Goal: Transaction & Acquisition: Purchase product/service

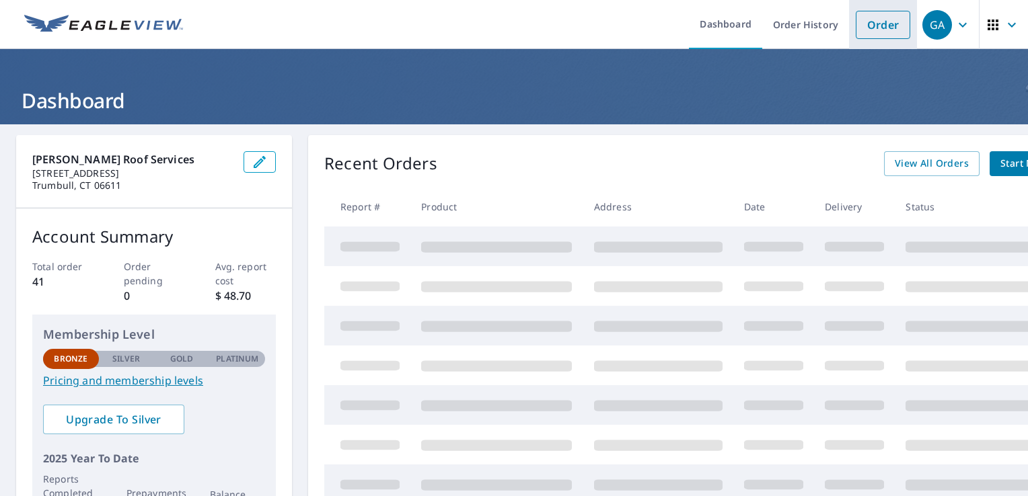
click at [876, 30] on link "Order" at bounding box center [882, 25] width 54 height 28
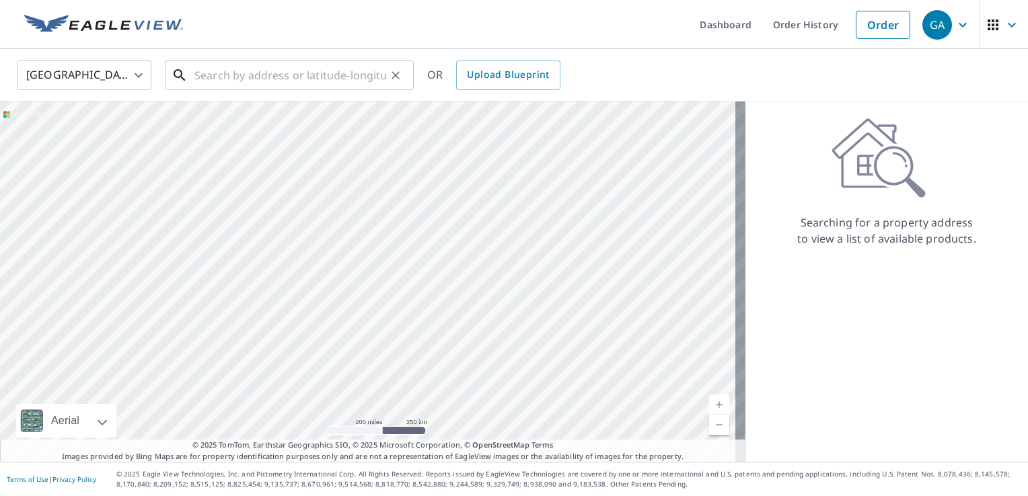
click at [264, 75] on input "text" at bounding box center [290, 75] width 192 height 38
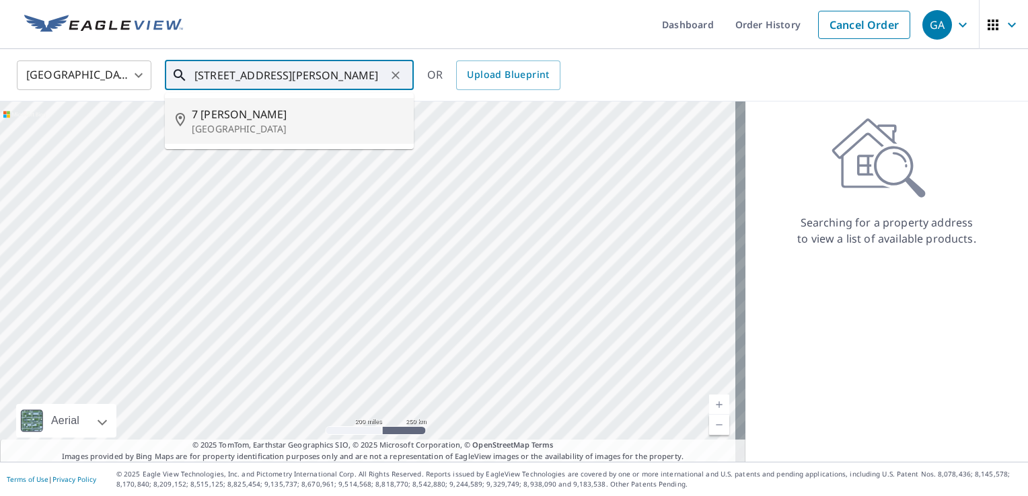
click at [210, 114] on span "7 [PERSON_NAME]" at bounding box center [297, 114] width 211 height 16
type input "[STREET_ADDRESS][PERSON_NAME]"
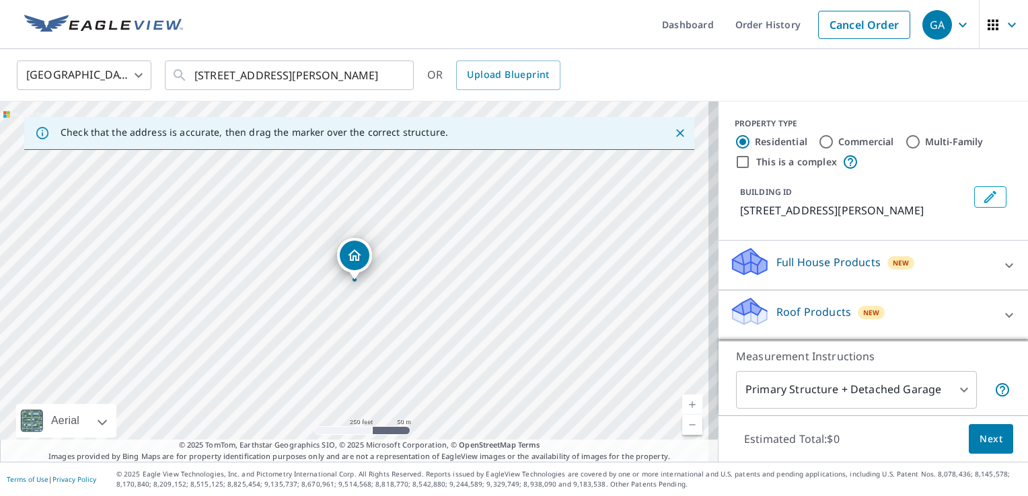
click at [682, 406] on link "Current Level 17, Zoom In" at bounding box center [692, 405] width 20 height 20
click at [682, 406] on link "Current Level 18, Zoom In" at bounding box center [692, 405] width 20 height 20
click at [682, 406] on link "Current Level 19, Zoom In Disabled" at bounding box center [692, 405] width 20 height 20
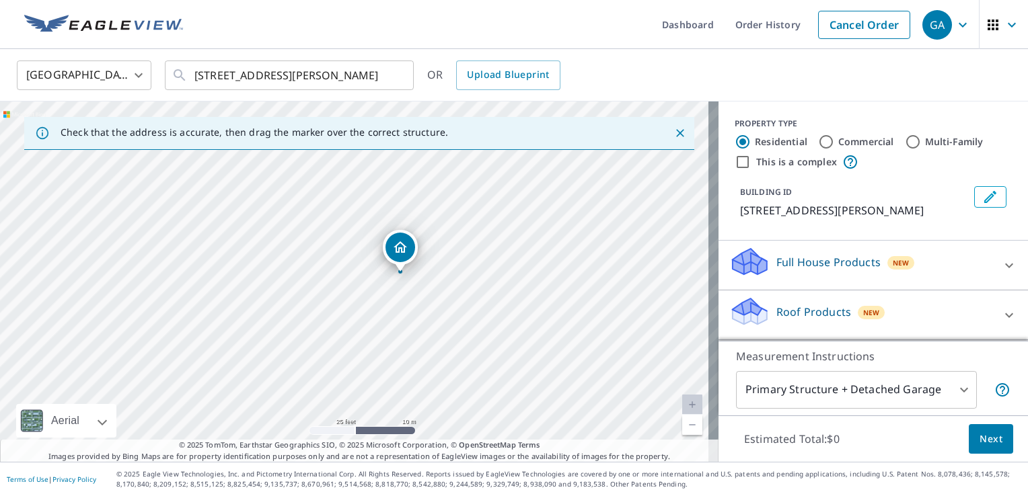
drag, startPoint x: 420, startPoint y: 354, endPoint x: 465, endPoint y: 346, distance: 46.4
click at [465, 346] on div "[STREET_ADDRESS][PERSON_NAME]" at bounding box center [359, 282] width 718 height 360
drag, startPoint x: 412, startPoint y: 303, endPoint x: 510, endPoint y: 311, distance: 99.2
click at [510, 311] on div "[STREET_ADDRESS][PERSON_NAME]" at bounding box center [359, 282] width 718 height 360
drag, startPoint x: 485, startPoint y: 367, endPoint x: 606, endPoint y: 207, distance: 200.7
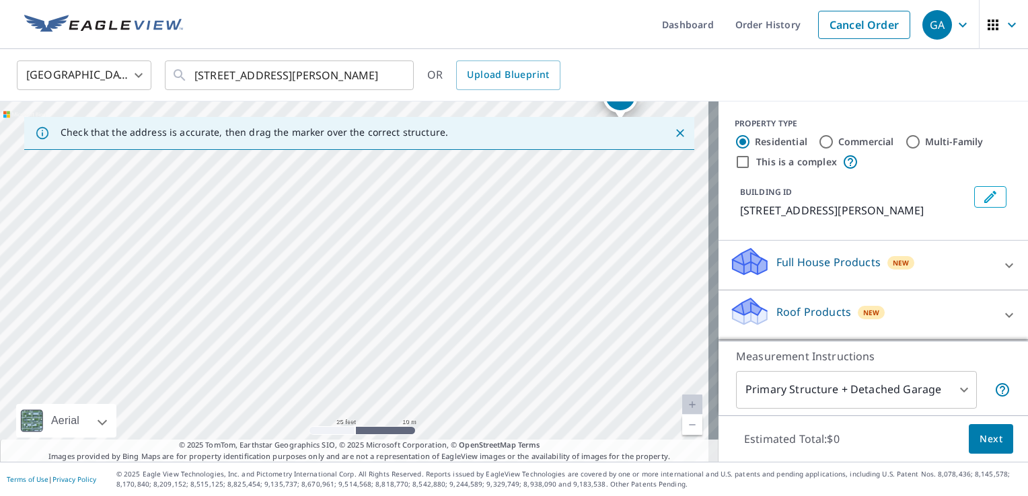
click at [606, 207] on div "[STREET_ADDRESS][PERSON_NAME]" at bounding box center [359, 282] width 718 height 360
drag, startPoint x: 463, startPoint y: 341, endPoint x: 348, endPoint y: 529, distance: 220.4
click at [348, 496] on html "GA GA Dashboard Order History Cancel Order GA [GEOGRAPHIC_DATA] [GEOGRAPHIC_DAT…" at bounding box center [514, 248] width 1028 height 496
drag, startPoint x: 423, startPoint y: 334, endPoint x: 340, endPoint y: 445, distance: 139.3
click at [340, 445] on div "Check that the address is accurate, then drag the marker over the correct struc…" at bounding box center [359, 282] width 718 height 360
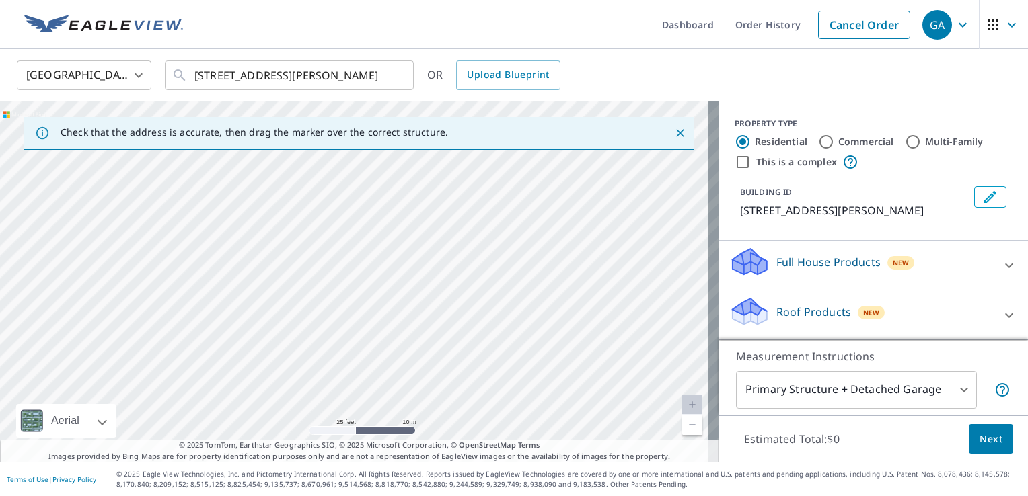
click at [375, 290] on div "[STREET_ADDRESS][PERSON_NAME]" at bounding box center [359, 282] width 718 height 360
drag, startPoint x: 419, startPoint y: 168, endPoint x: 364, endPoint y: 307, distance: 149.5
click at [364, 307] on div "[STREET_ADDRESS][PERSON_NAME]" at bounding box center [359, 282] width 718 height 360
drag, startPoint x: 398, startPoint y: 201, endPoint x: 342, endPoint y: 350, distance: 159.0
click at [342, 350] on div "[STREET_ADDRESS][PERSON_NAME]" at bounding box center [359, 282] width 718 height 360
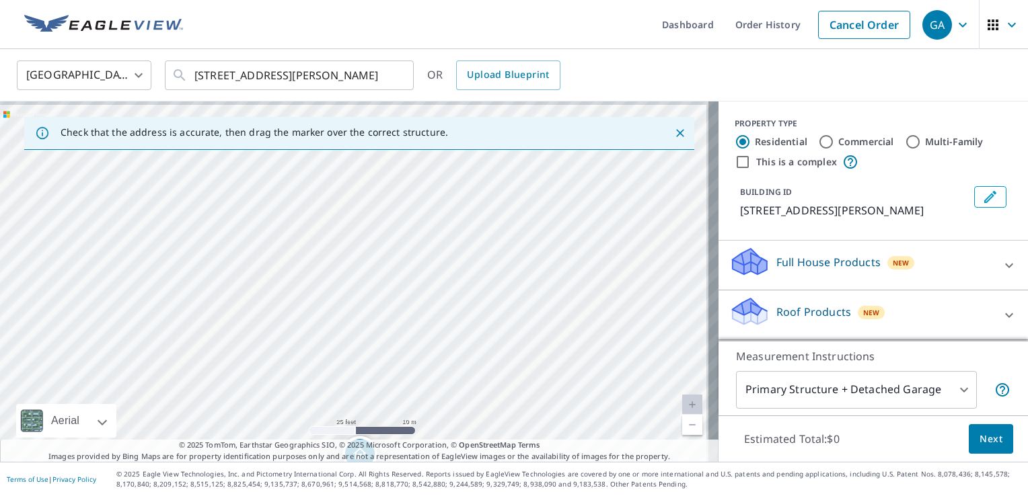
drag, startPoint x: 397, startPoint y: 217, endPoint x: 337, endPoint y: 338, distance: 135.9
click at [337, 338] on div "[STREET_ADDRESS][PERSON_NAME]" at bounding box center [359, 282] width 718 height 360
click at [454, 325] on div "[STREET_ADDRESS][PERSON_NAME]" at bounding box center [359, 282] width 718 height 360
drag, startPoint x: 488, startPoint y: 223, endPoint x: 496, endPoint y: 208, distance: 16.9
click at [496, 208] on div "[STREET_ADDRESS][PERSON_NAME]" at bounding box center [359, 282] width 718 height 360
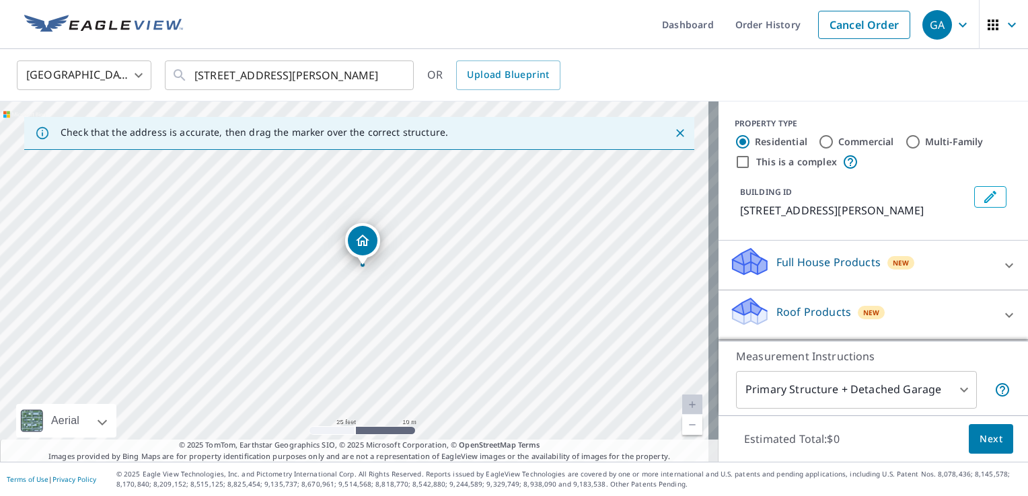
click at [824, 315] on p "Roof Products" at bounding box center [813, 312] width 75 height 16
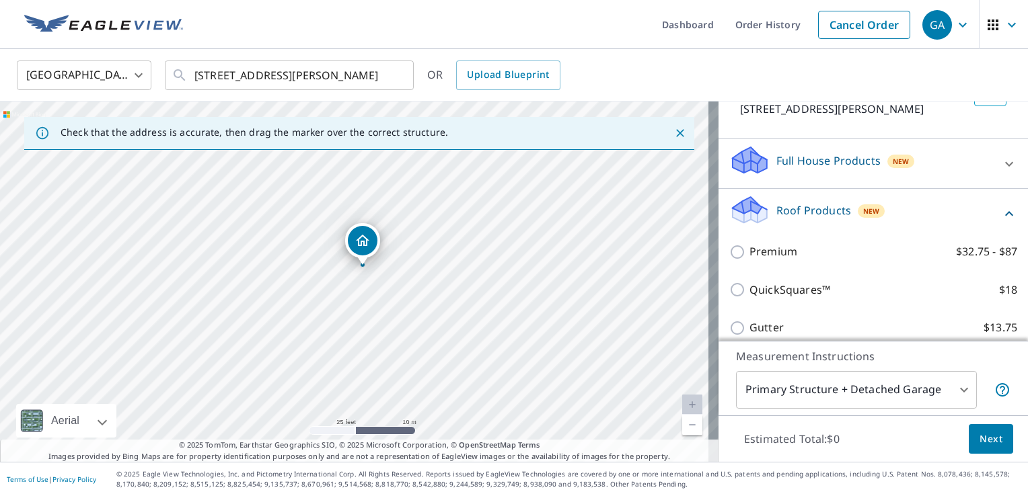
scroll to position [108, 0]
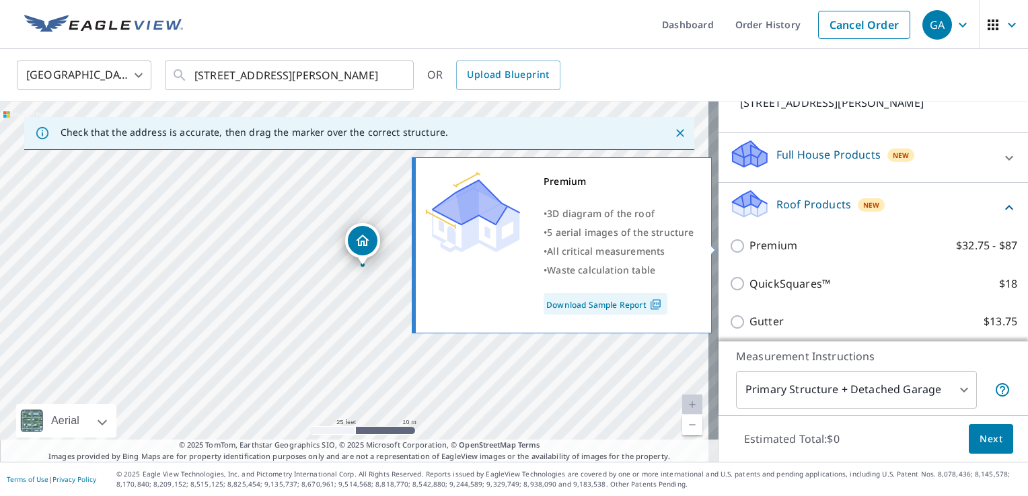
click at [729, 249] on input "Premium $32.75 - $87" at bounding box center [739, 246] width 20 height 16
checkbox input "true"
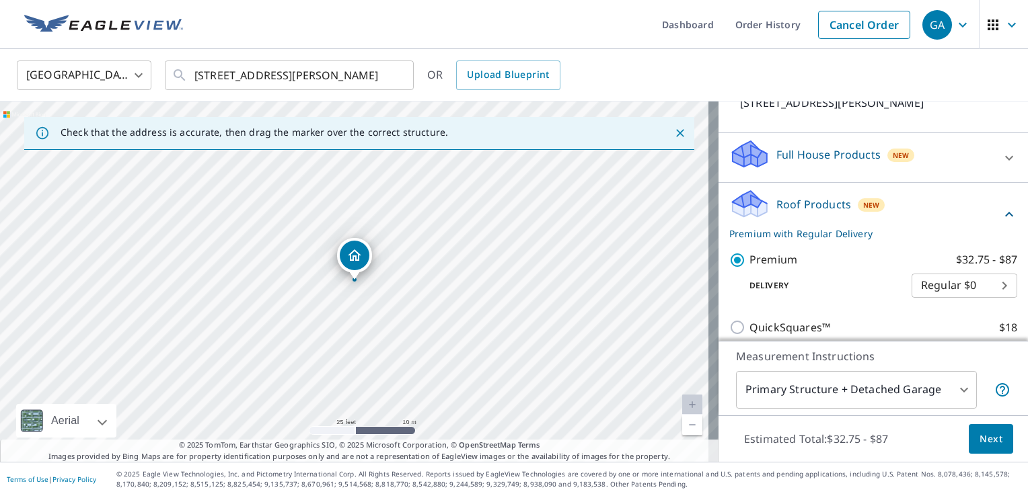
click at [979, 443] on span "Next" at bounding box center [990, 439] width 23 height 17
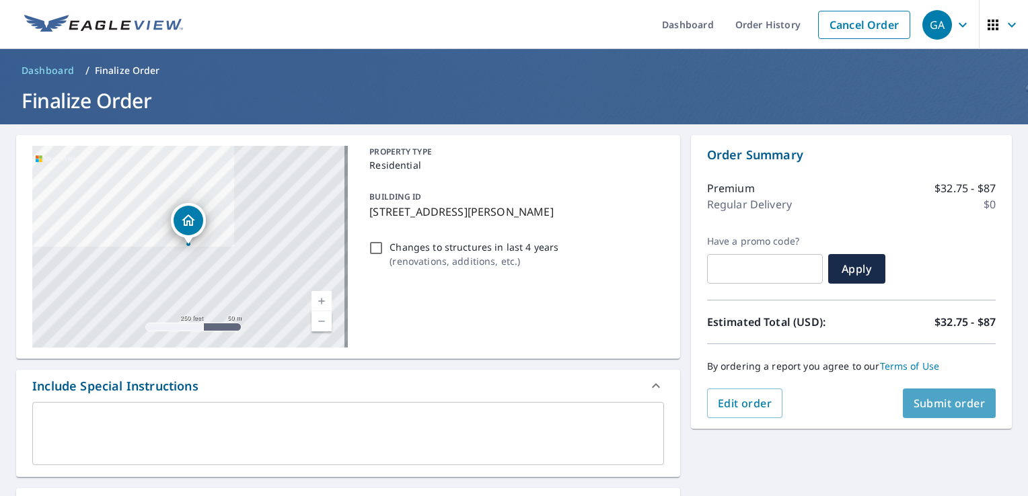
click at [952, 405] on span "Submit order" at bounding box center [949, 403] width 72 height 15
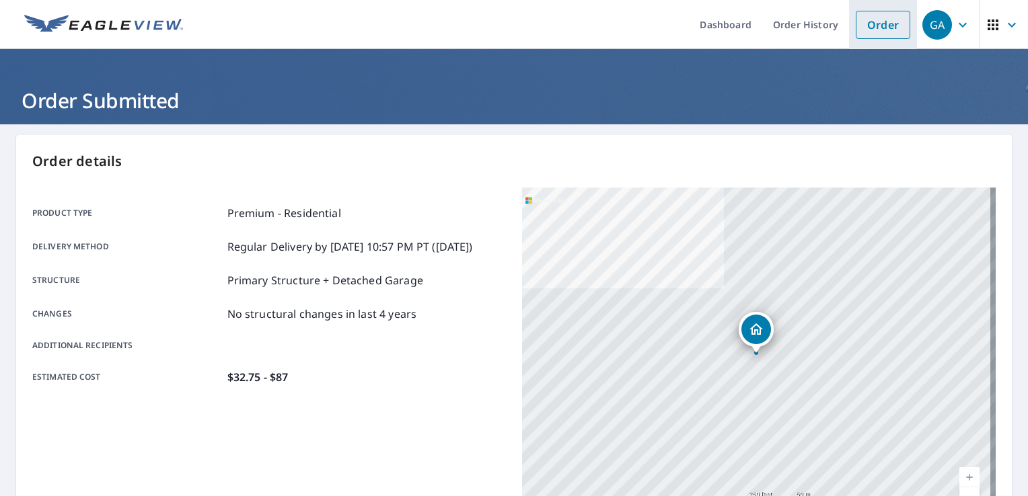
click at [872, 25] on link "Order" at bounding box center [882, 25] width 54 height 28
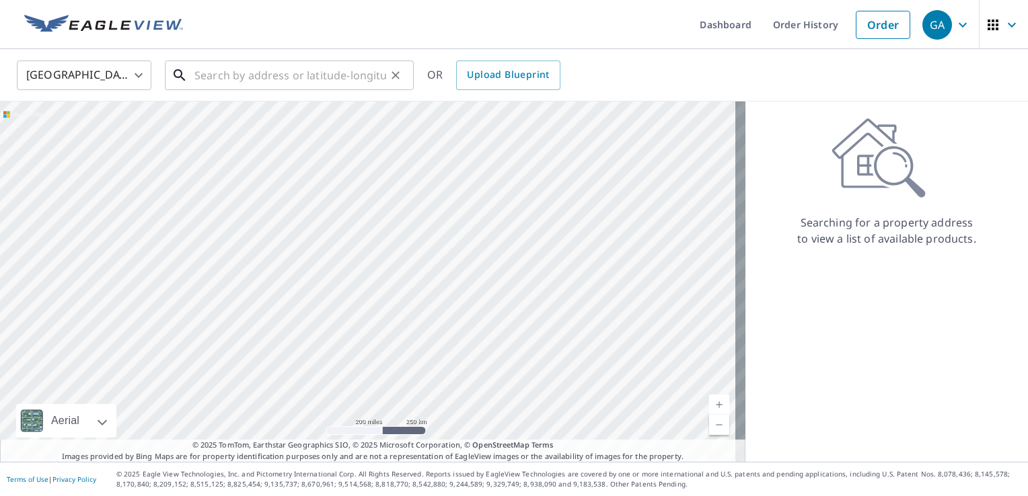
click at [289, 79] on input "text" at bounding box center [290, 75] width 192 height 38
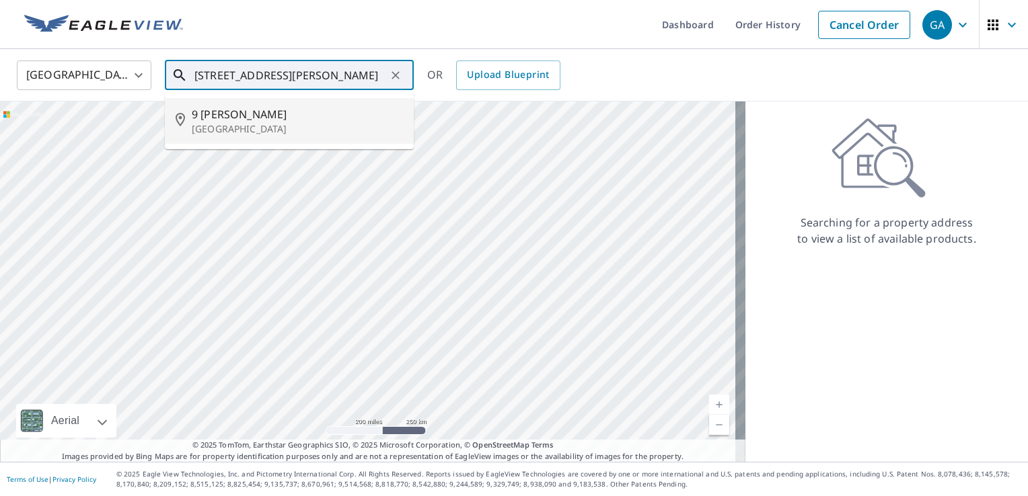
click at [221, 134] on p "[GEOGRAPHIC_DATA]" at bounding box center [297, 128] width 211 height 13
type input "[STREET_ADDRESS][PERSON_NAME]"
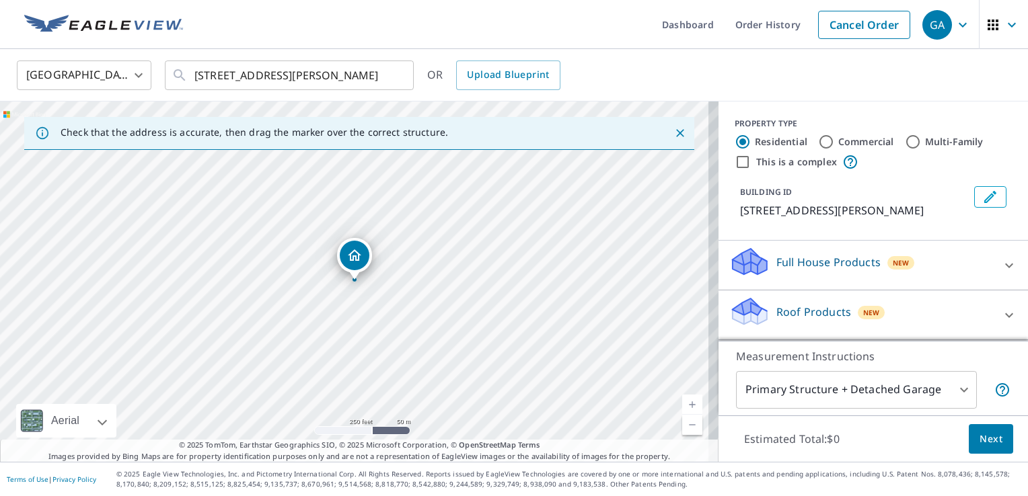
click at [682, 407] on link "Current Level 17, Zoom In" at bounding box center [692, 405] width 20 height 20
click at [682, 407] on link "Current Level 17.747692000759265, Zoom In" at bounding box center [692, 405] width 20 height 20
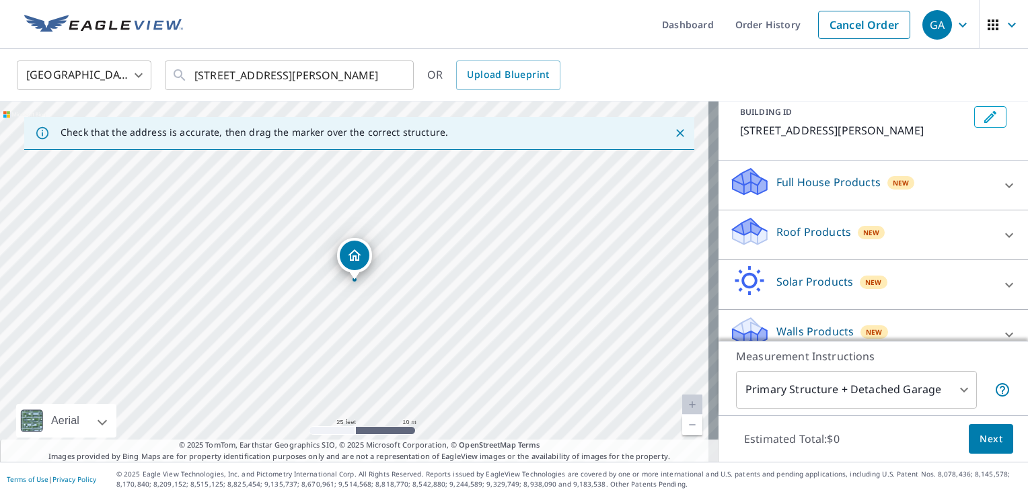
scroll to position [81, 0]
click at [1005, 235] on icon at bounding box center [1009, 234] width 8 height 5
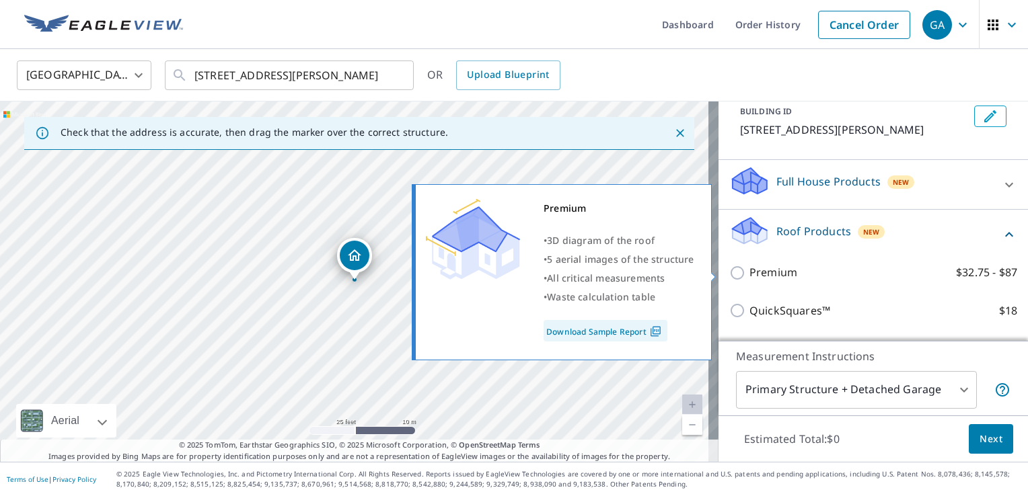
click at [729, 270] on input "Premium $32.75 - $87" at bounding box center [739, 273] width 20 height 16
checkbox input "true"
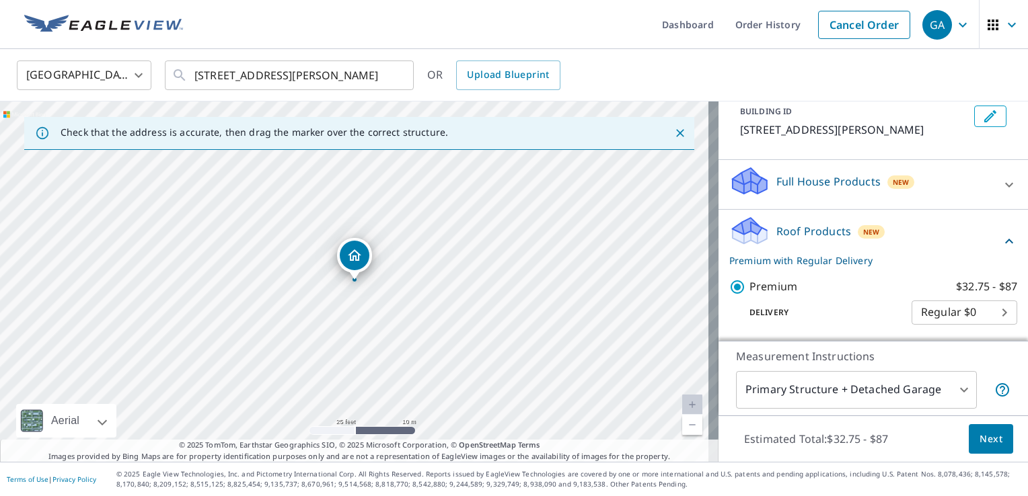
click at [993, 445] on button "Next" at bounding box center [990, 439] width 44 height 30
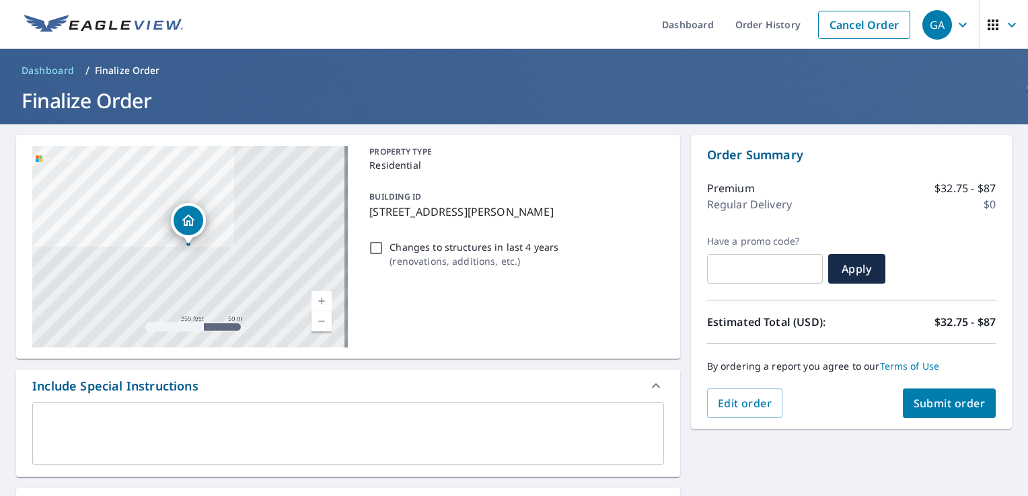
click at [923, 407] on span "Submit order" at bounding box center [949, 403] width 72 height 15
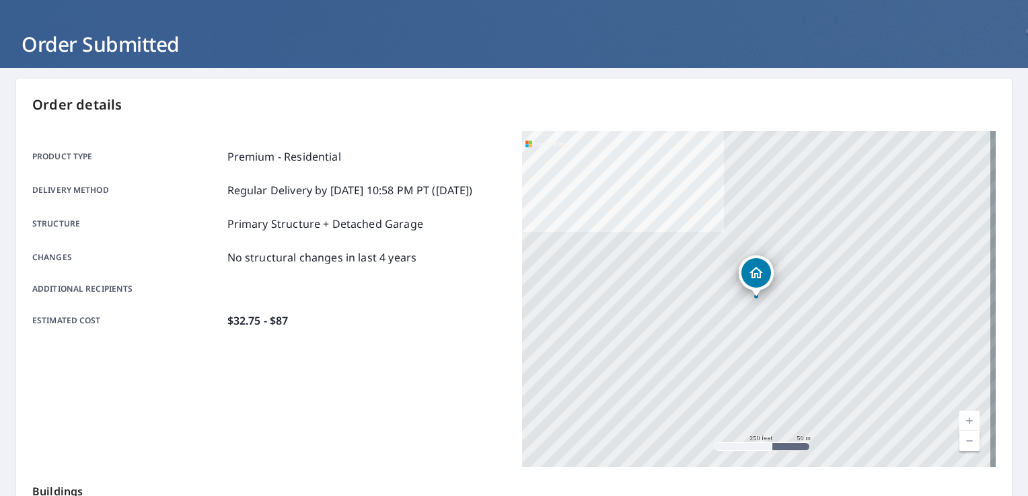
scroll to position [294, 0]
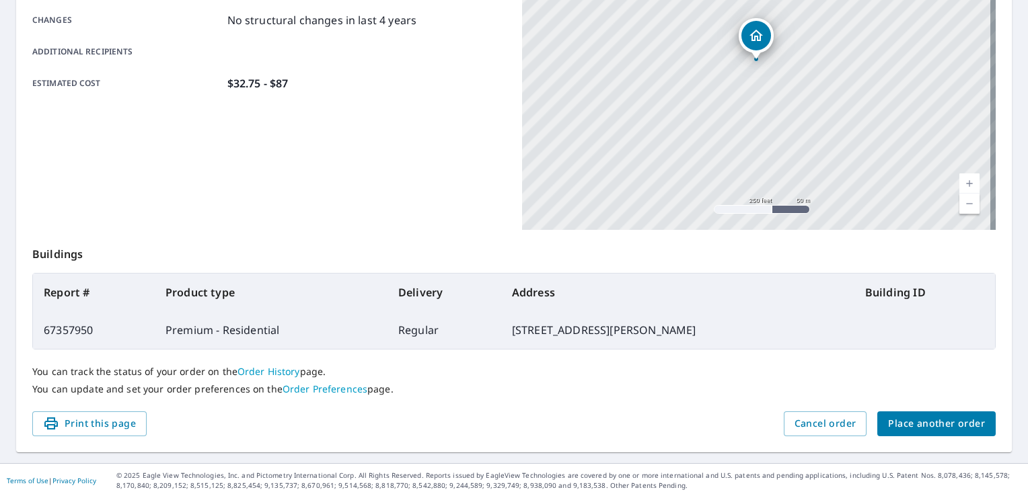
click at [927, 424] on span "Place another order" at bounding box center [936, 424] width 97 height 17
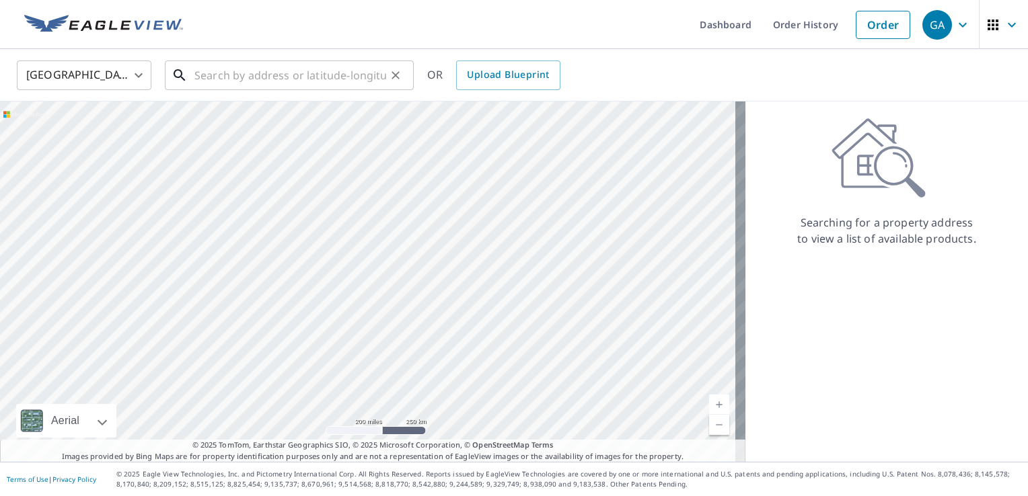
click at [333, 77] on input "text" at bounding box center [290, 75] width 192 height 38
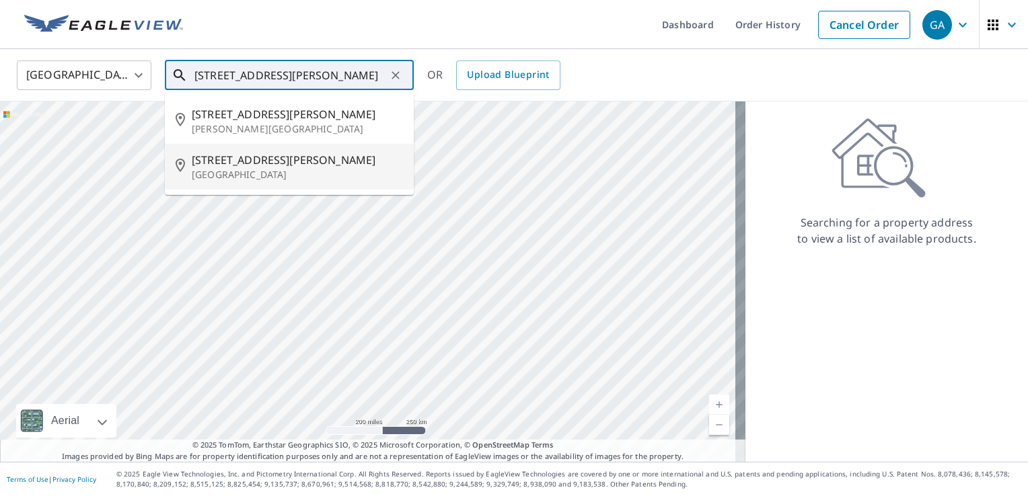
click at [229, 168] on p "[GEOGRAPHIC_DATA]" at bounding box center [297, 174] width 211 height 13
type input "[STREET_ADDRESS][PERSON_NAME]"
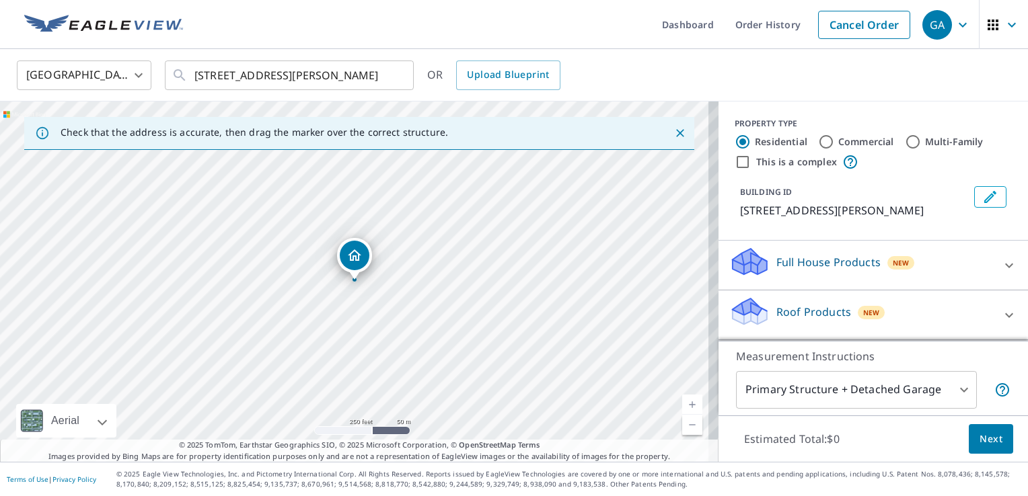
click at [684, 408] on link "Current Level 17, Zoom In" at bounding box center [692, 405] width 20 height 20
click at [684, 408] on link "Current Level 17.61902433679479, Zoom In" at bounding box center [692, 405] width 20 height 20
click at [684, 408] on link "Current Level 18.22904951554758, Zoom In Disabled" at bounding box center [692, 405] width 20 height 20
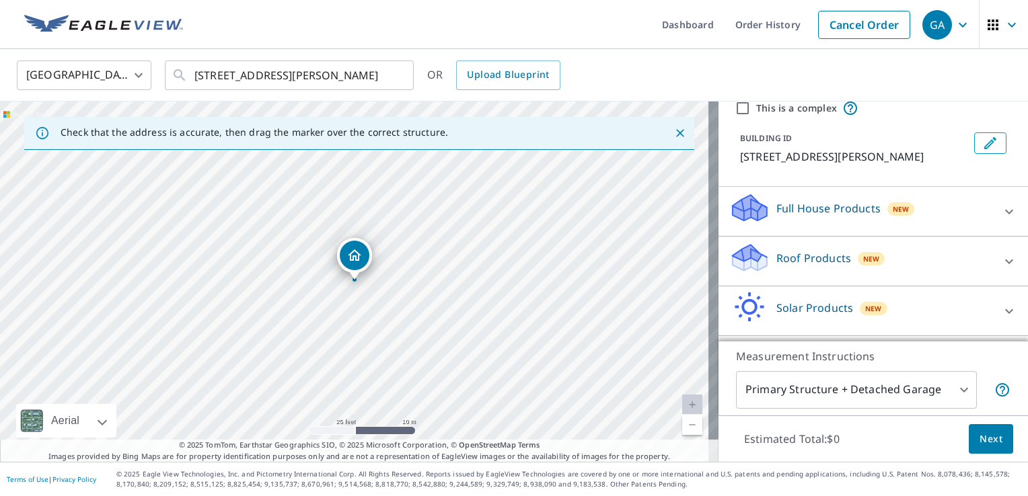
scroll to position [81, 0]
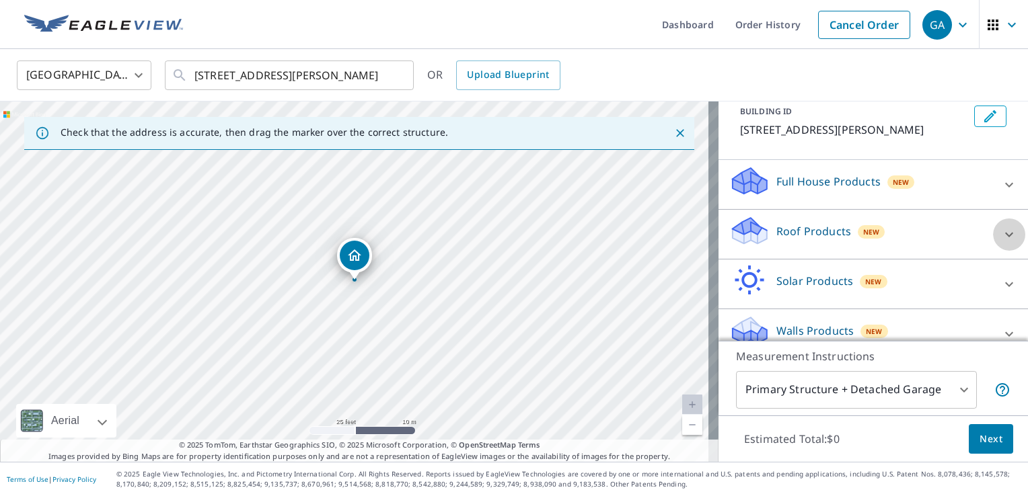
click at [1001, 235] on icon at bounding box center [1009, 235] width 16 height 16
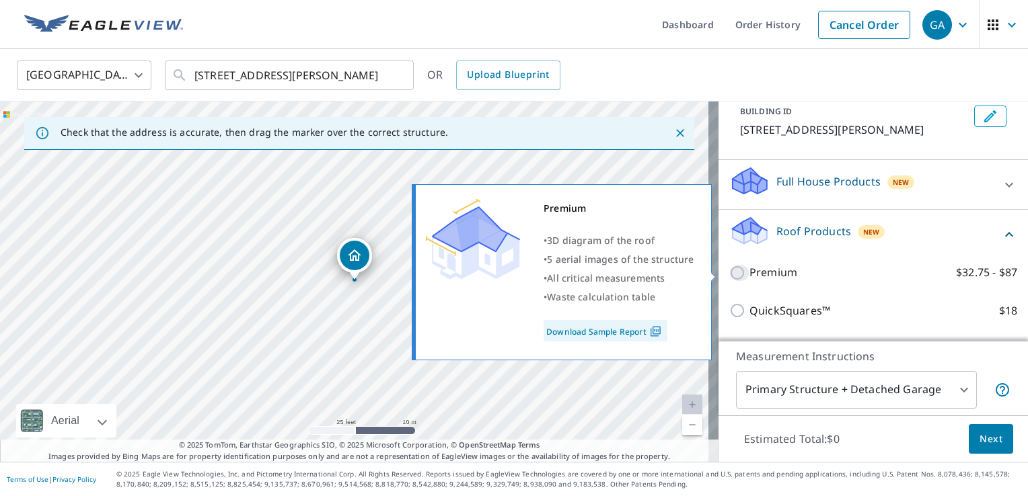
click at [729, 270] on input "Premium $32.75 - $87" at bounding box center [739, 273] width 20 height 16
checkbox input "true"
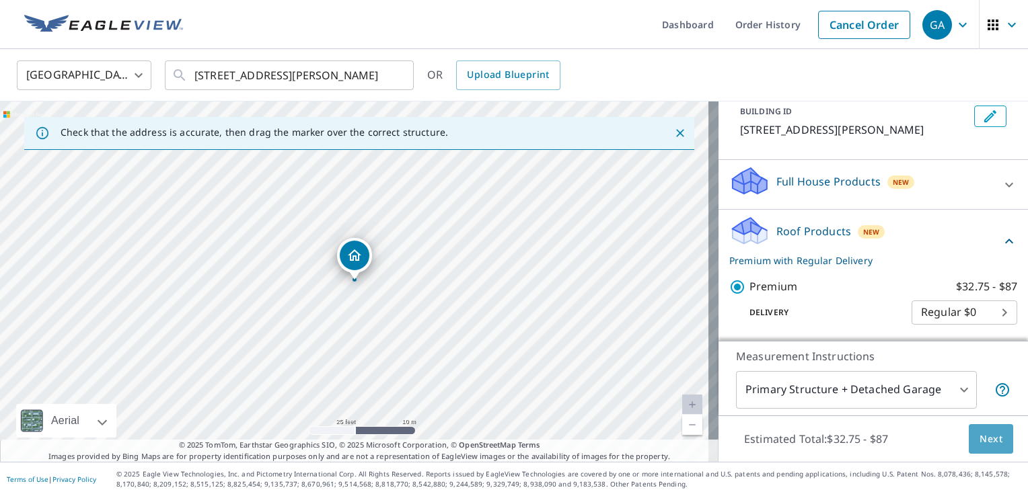
click at [980, 434] on span "Next" at bounding box center [990, 439] width 23 height 17
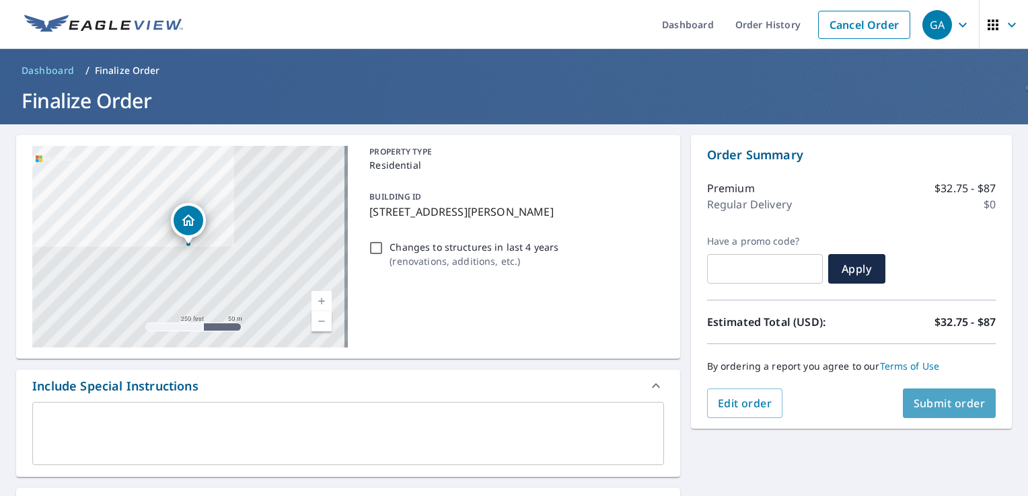
click at [942, 404] on span "Submit order" at bounding box center [949, 403] width 72 height 15
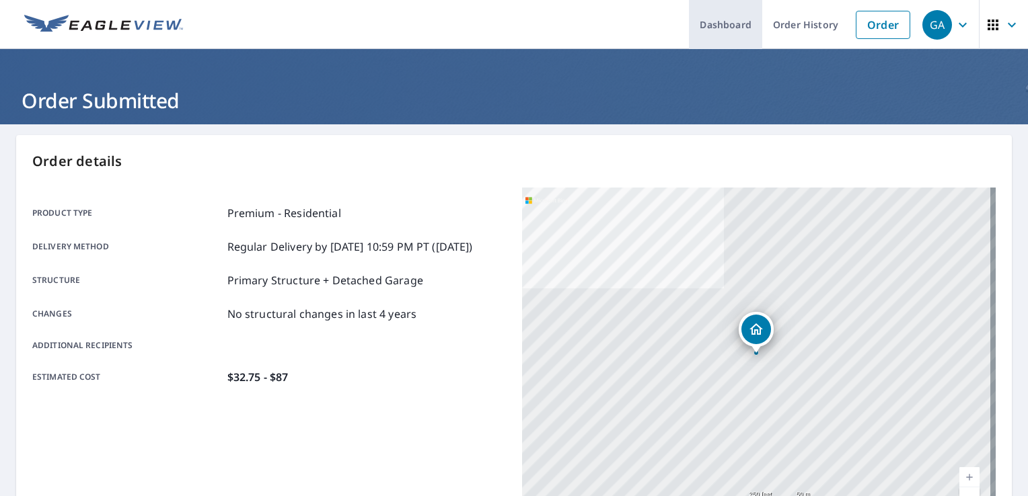
click at [730, 26] on link "Dashboard" at bounding box center [725, 24] width 73 height 49
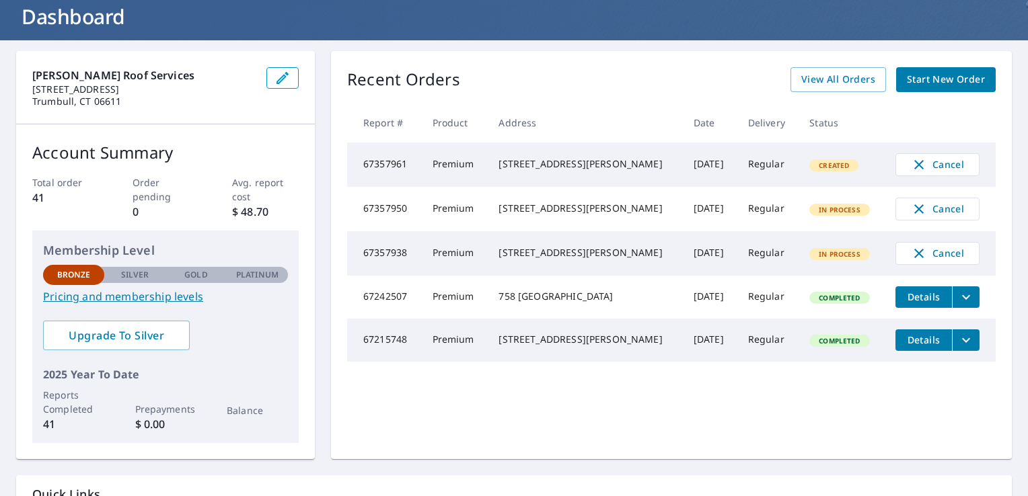
scroll to position [108, 0]
